Goal: Task Accomplishment & Management: Manage account settings

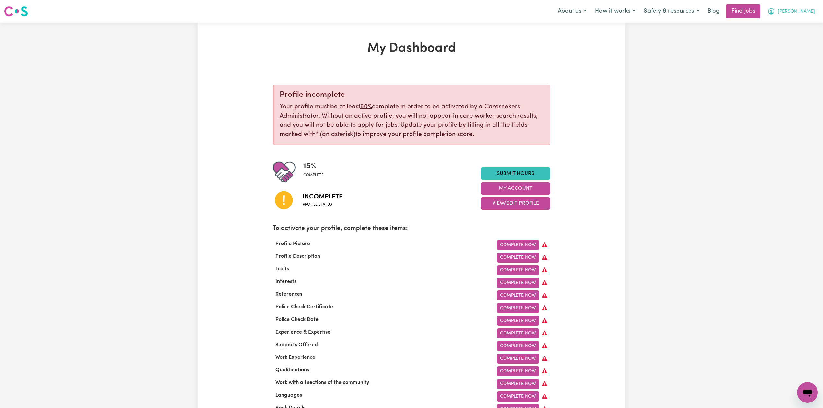
drag, startPoint x: 793, startPoint y: 6, endPoint x: 793, endPoint y: 10, distance: 3.9
click at [793, 10] on button "[PERSON_NAME]" at bounding box center [791, 12] width 56 height 14
click at [785, 50] on link "Logout" at bounding box center [793, 49] width 51 height 12
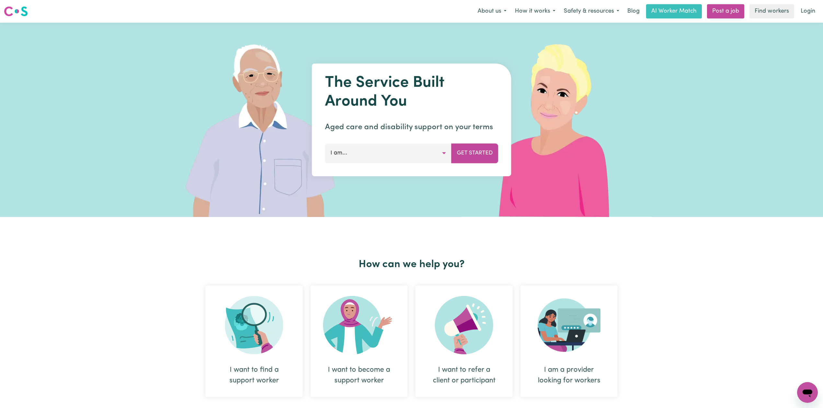
click at [808, 15] on link "Login" at bounding box center [808, 11] width 22 height 14
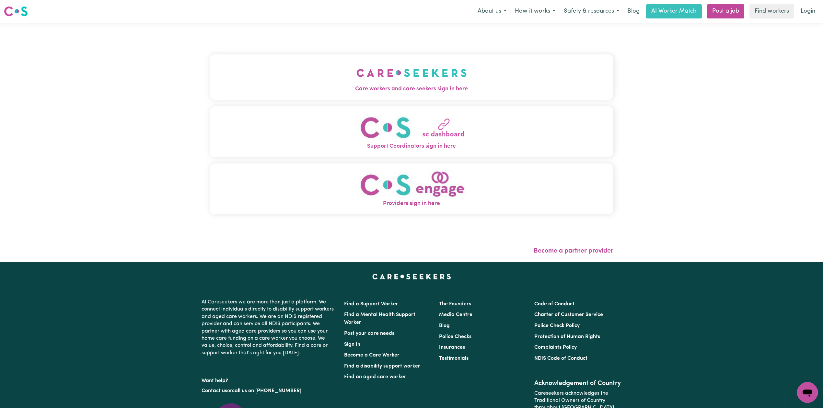
click at [330, 36] on div "Care workers and care seekers sign in here Support Coordinators sign in here Pr…" at bounding box center [412, 138] width 404 height 204
click at [253, 77] on button "Care workers and care seekers sign in here" at bounding box center [412, 76] width 404 height 45
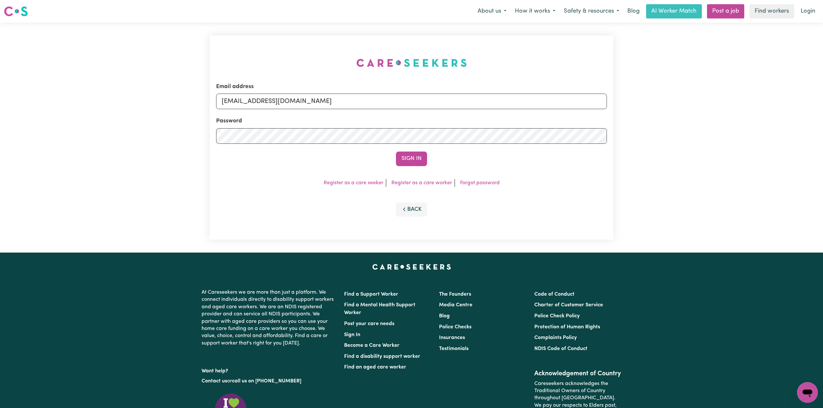
click at [310, 114] on form "Email address [EMAIL_ADDRESS][DOMAIN_NAME] Password Sign In" at bounding box center [411, 125] width 391 height 84
drag, startPoint x: 295, startPoint y: 99, endPoint x: 293, endPoint y: 108, distance: 9.5
click at [294, 99] on input "[EMAIL_ADDRESS][DOMAIN_NAME]" at bounding box center [411, 102] width 391 height 16
drag, startPoint x: 254, startPoint y: 100, endPoint x: 400, endPoint y: 115, distance: 146.2
click at [398, 114] on form "Email address Superuser~[EMAIL_ADDRESS][DOMAIN_NAME] Password Sign In" at bounding box center [411, 125] width 391 height 84
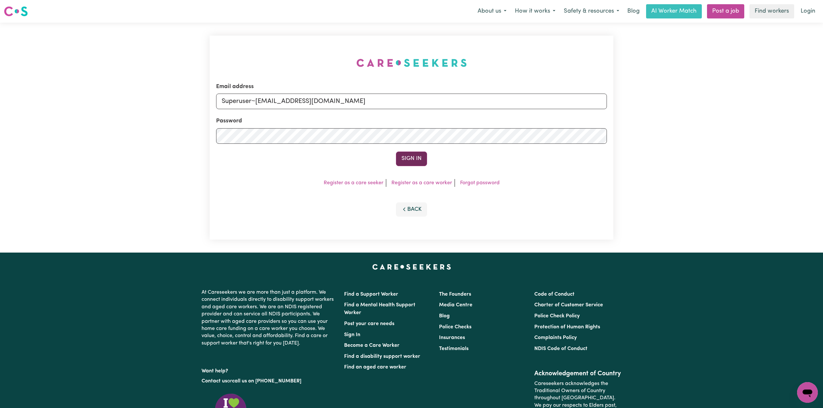
type input "Superuser~[EMAIL_ADDRESS][DOMAIN_NAME]"
click at [416, 157] on button "Sign In" at bounding box center [411, 159] width 31 height 14
